Goal: Complete application form

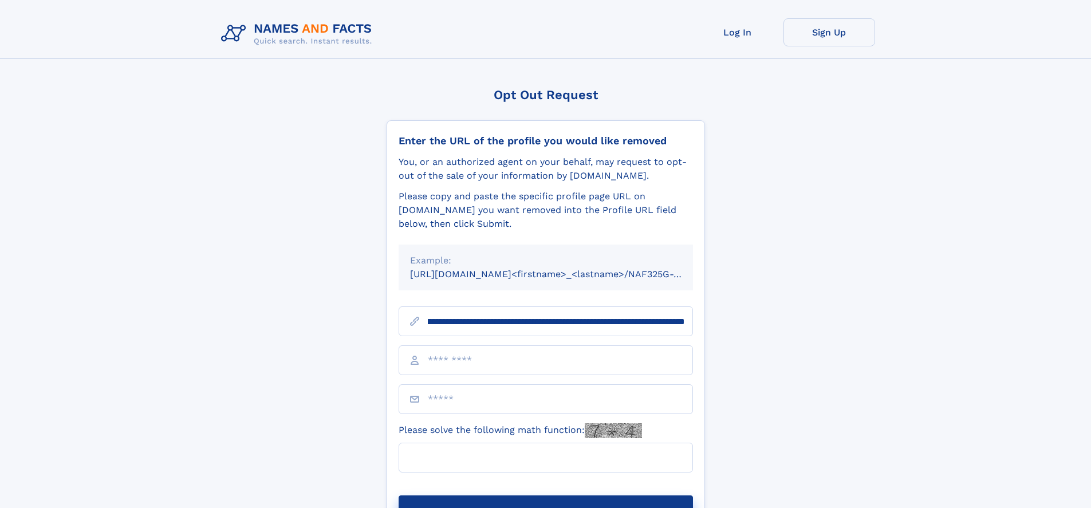
scroll to position [0, 121]
type input "**********"
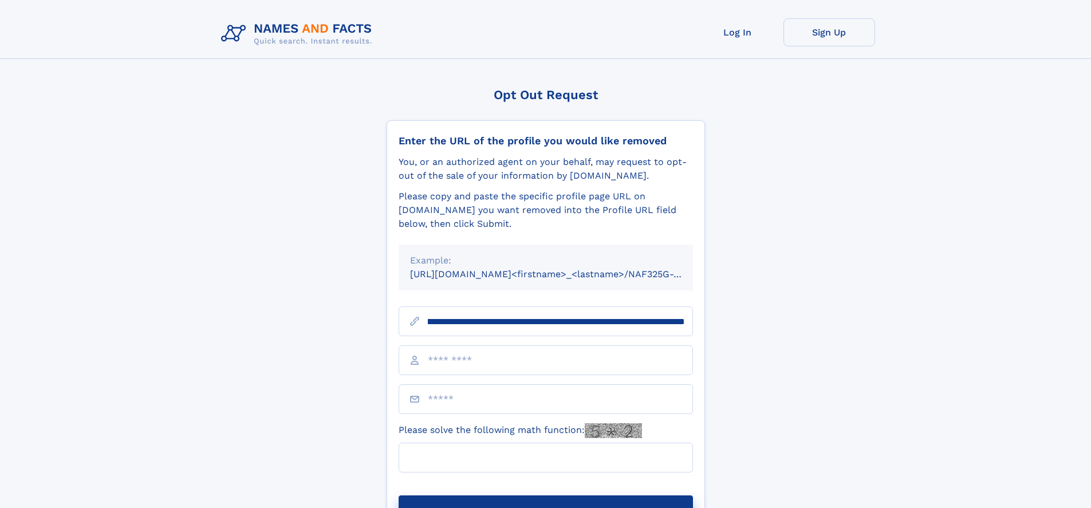
scroll to position [0, 121]
type input "**********"
